Goal: Communication & Community: Answer question/provide support

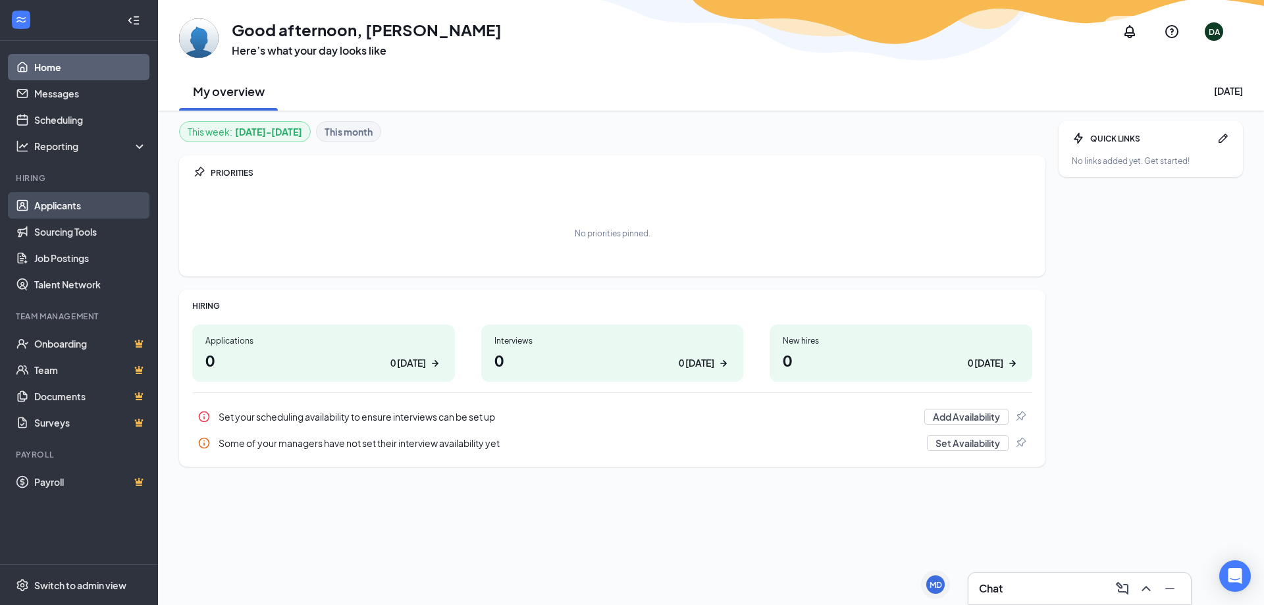
click at [53, 209] on link "Applicants" at bounding box center [90, 205] width 113 height 26
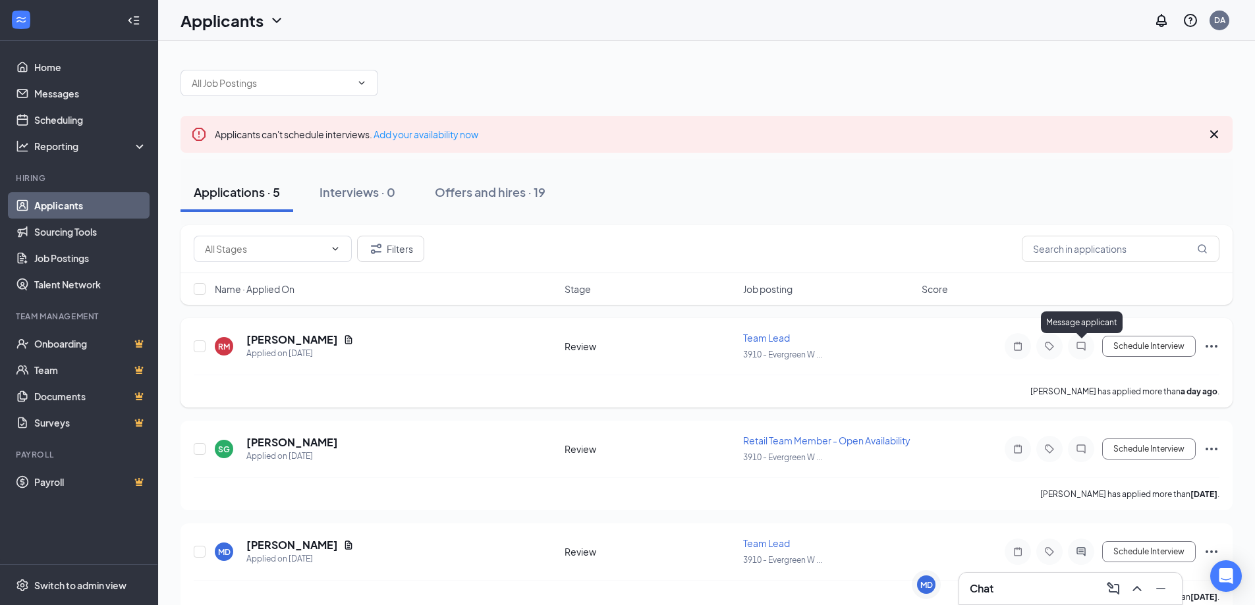
click at [1077, 347] on icon "ChatInactive" at bounding box center [1080, 346] width 9 height 9
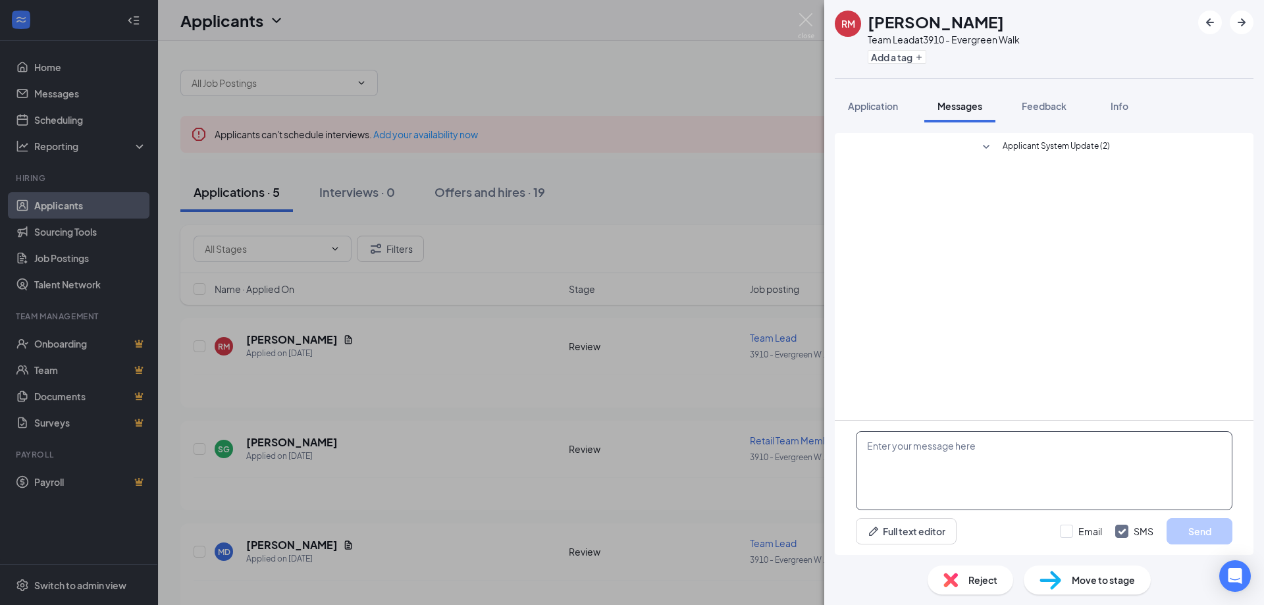
click at [969, 440] on textarea at bounding box center [1044, 470] width 377 height 79
type textarea "Hello [PERSON_NAME], are you available for an interview [DATE] 9am?"
click at [1203, 520] on button "Send" at bounding box center [1200, 531] width 66 height 26
